Goal: Information Seeking & Learning: Learn about a topic

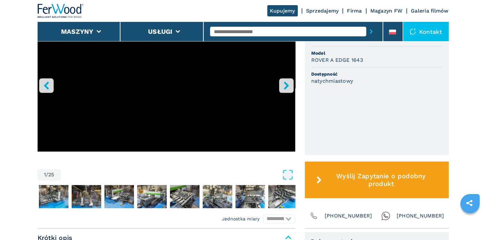
scroll to position [192, 0]
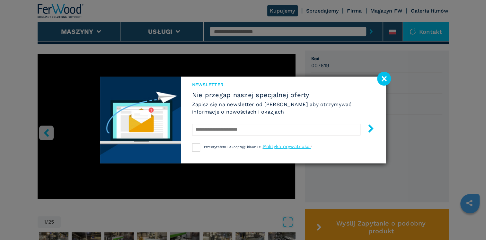
click at [384, 81] on image at bounding box center [384, 79] width 14 height 14
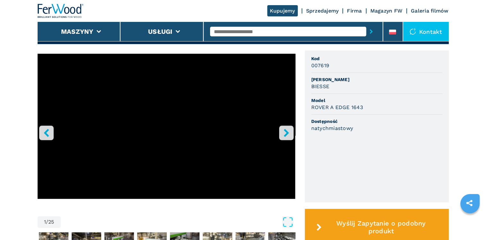
click at [288, 137] on icon "right-button" at bounding box center [287, 133] width 8 height 8
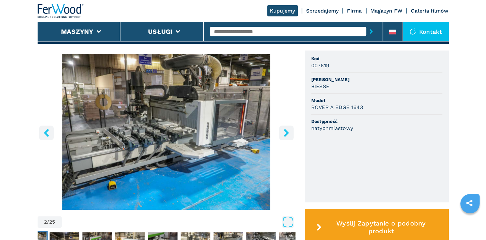
click at [288, 137] on icon "right-button" at bounding box center [287, 133] width 8 height 8
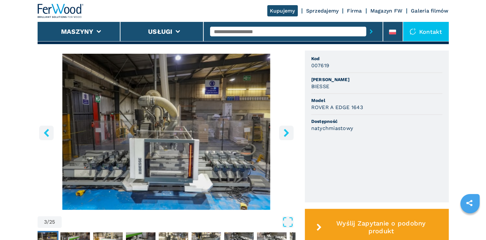
click at [288, 137] on icon "right-button" at bounding box center [287, 133] width 8 height 8
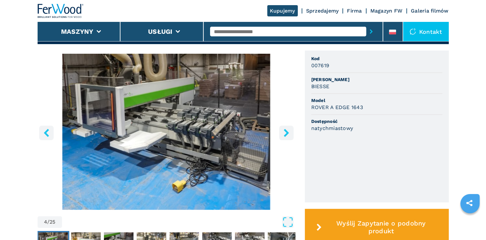
click at [288, 137] on icon "right-button" at bounding box center [287, 133] width 8 height 8
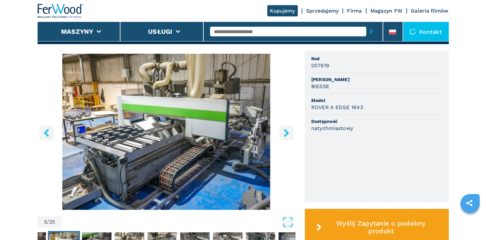
click at [288, 137] on icon "right-button" at bounding box center [287, 133] width 8 height 8
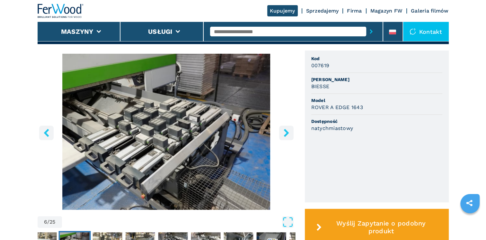
click at [288, 137] on icon "right-button" at bounding box center [287, 133] width 8 height 8
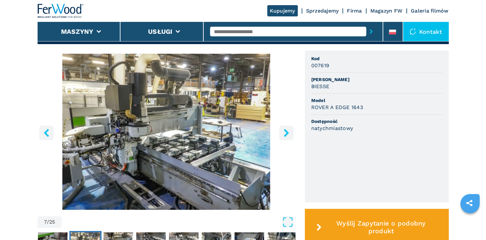
click at [288, 137] on icon "right-button" at bounding box center [287, 133] width 8 height 8
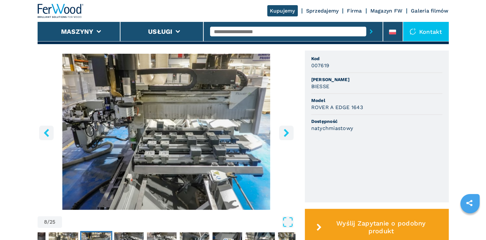
click at [288, 137] on icon "right-button" at bounding box center [287, 133] width 8 height 8
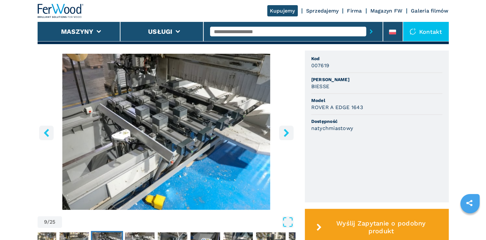
click at [288, 137] on icon "right-button" at bounding box center [287, 133] width 8 height 8
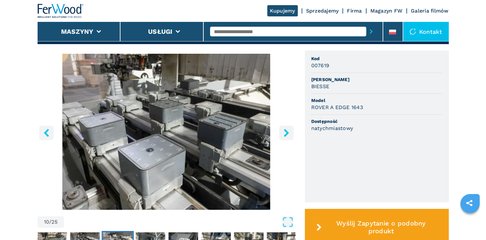
click at [288, 137] on icon "right-button" at bounding box center [287, 133] width 8 height 8
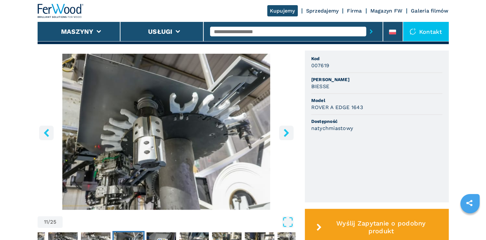
click at [288, 137] on icon "right-button" at bounding box center [287, 133] width 8 height 8
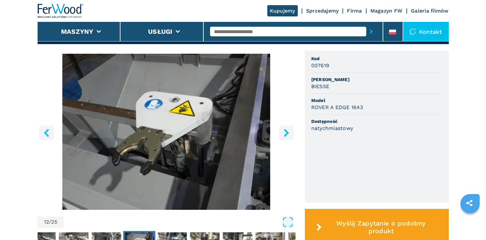
click at [288, 137] on icon "right-button" at bounding box center [287, 133] width 8 height 8
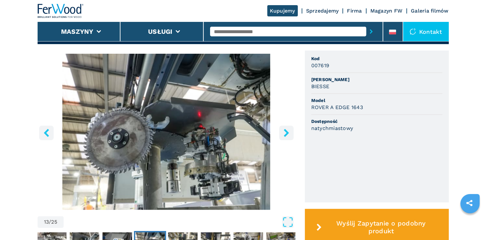
click at [288, 137] on icon "right-button" at bounding box center [287, 133] width 8 height 8
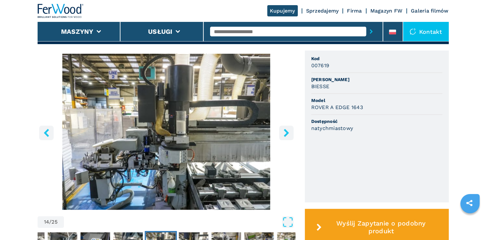
click at [288, 137] on icon "right-button" at bounding box center [287, 133] width 8 height 8
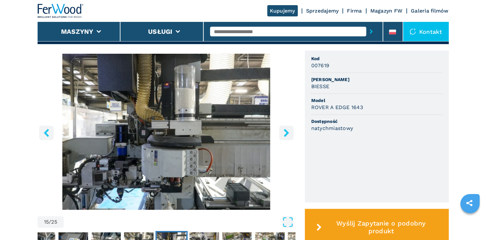
click at [288, 137] on icon "right-button" at bounding box center [287, 133] width 8 height 8
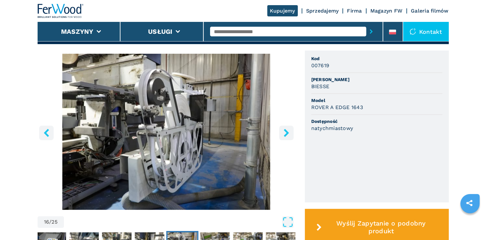
click at [288, 137] on icon "right-button" at bounding box center [287, 133] width 8 height 8
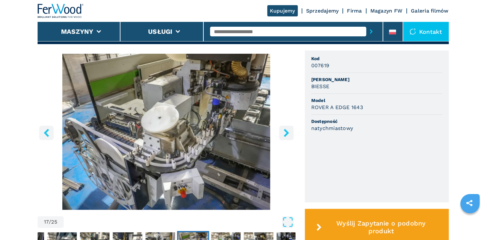
click at [288, 137] on icon "right-button" at bounding box center [287, 133] width 8 height 8
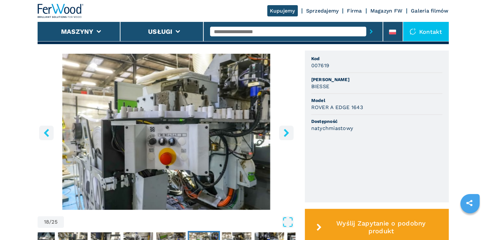
click at [286, 137] on icon "right-button" at bounding box center [286, 133] width 5 height 8
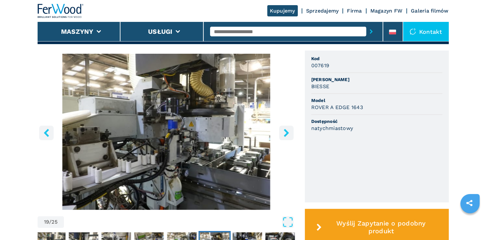
click at [286, 137] on icon "right-button" at bounding box center [286, 133] width 5 height 8
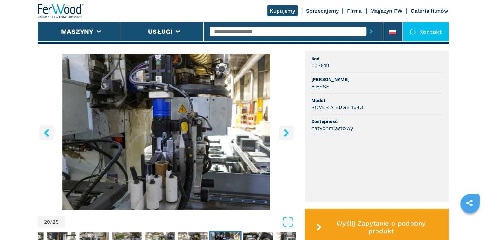
click at [286, 137] on icon "right-button" at bounding box center [286, 133] width 5 height 8
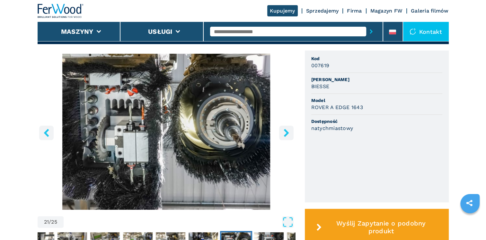
click at [286, 137] on icon "right-button" at bounding box center [286, 133] width 5 height 8
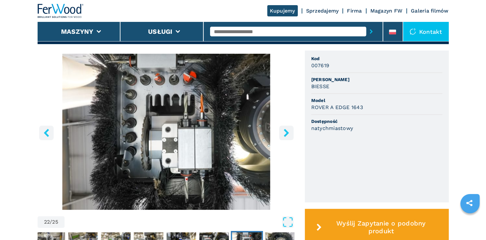
click at [286, 137] on icon "right-button" at bounding box center [286, 133] width 5 height 8
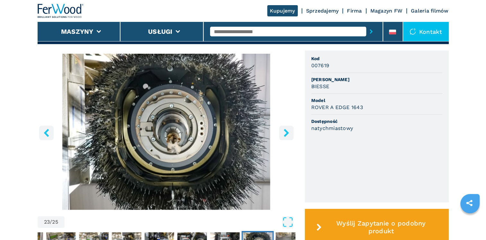
click at [286, 137] on icon "right-button" at bounding box center [286, 133] width 5 height 8
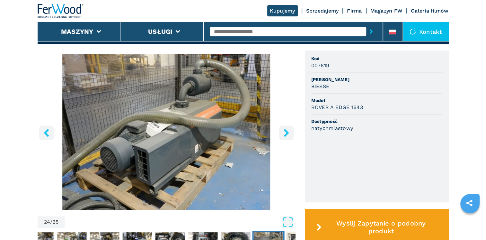
click at [286, 137] on icon "right-button" at bounding box center [286, 133] width 5 height 8
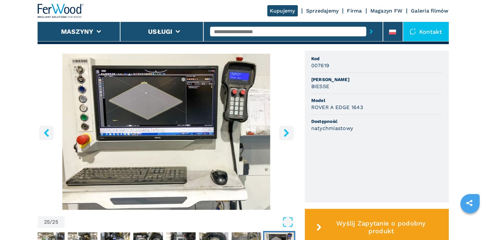
click at [286, 137] on icon "right-button" at bounding box center [286, 133] width 5 height 8
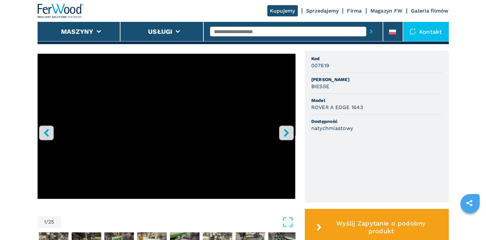
click at [286, 137] on icon "right-button" at bounding box center [286, 133] width 5 height 8
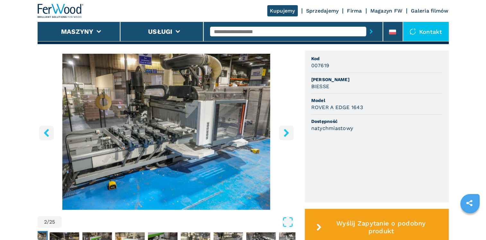
click at [286, 137] on icon "right-button" at bounding box center [286, 133] width 5 height 8
